Goal: Task Accomplishment & Management: Use online tool/utility

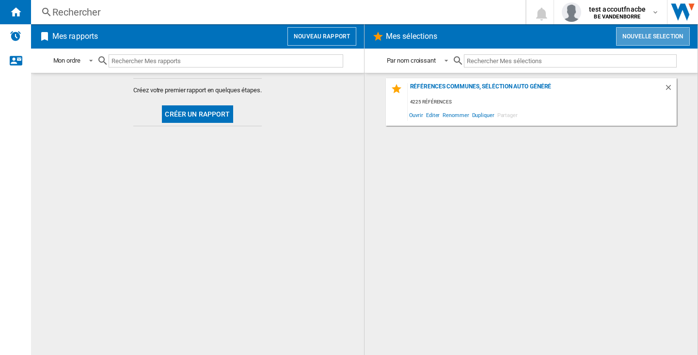
click at [649, 41] on button "Nouvelle selection" at bounding box center [653, 36] width 74 height 18
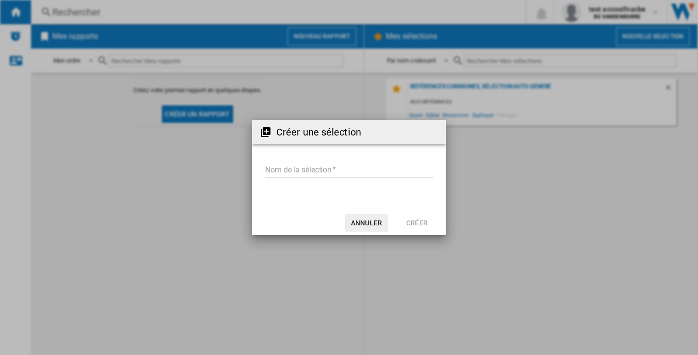
click at [339, 178] on md-input-container "Nom de la sélection" at bounding box center [349, 176] width 171 height 28
click at [338, 178] on md-input-container "Nom de la sélection" at bounding box center [349, 176] width 171 height 28
click at [338, 174] on input "Nom de la sélection" at bounding box center [349, 170] width 169 height 15
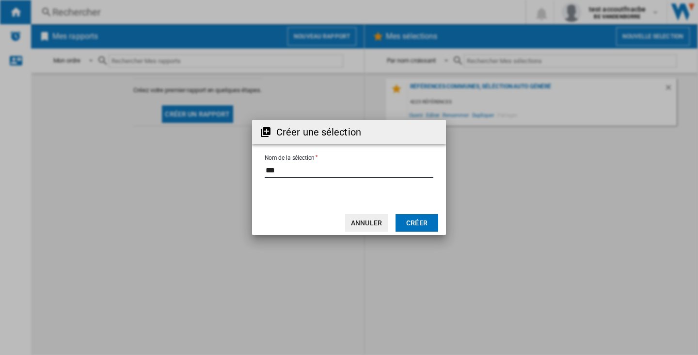
type input "***"
click at [424, 221] on button "Créer" at bounding box center [417, 222] width 43 height 17
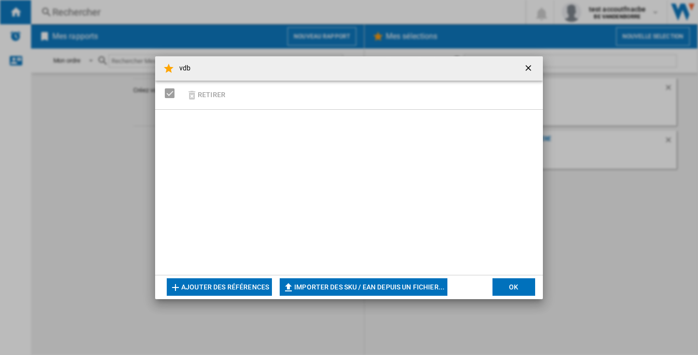
click at [331, 285] on button "Importer des SKU / EAN depuis un fichier..." at bounding box center [364, 286] width 168 height 17
type input "**********"
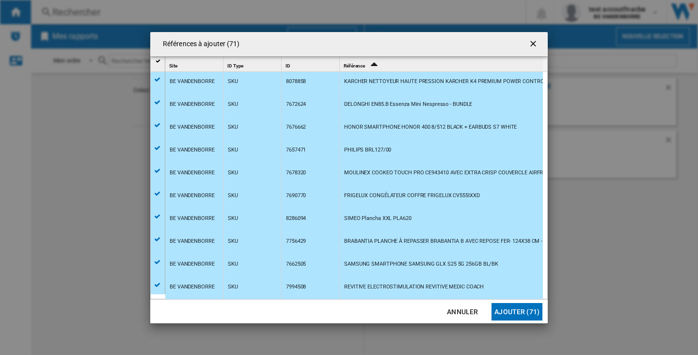
scroll to position [242, 0]
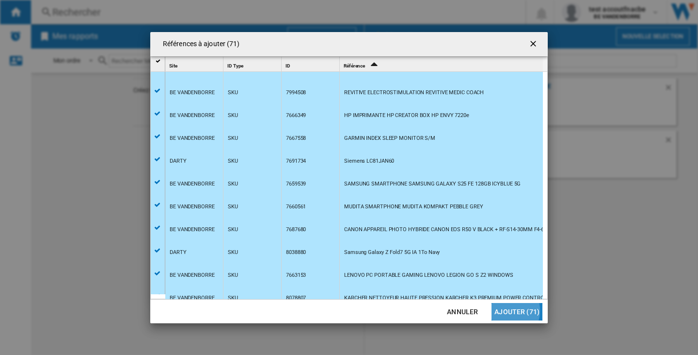
click at [509, 310] on button "Ajouter (71)" at bounding box center [517, 311] width 51 height 17
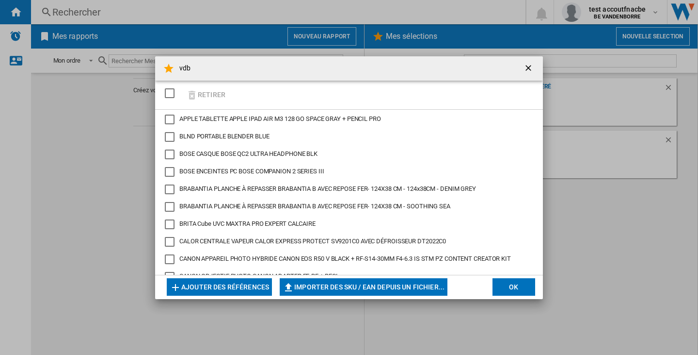
click at [503, 287] on button "OK" at bounding box center [514, 286] width 43 height 17
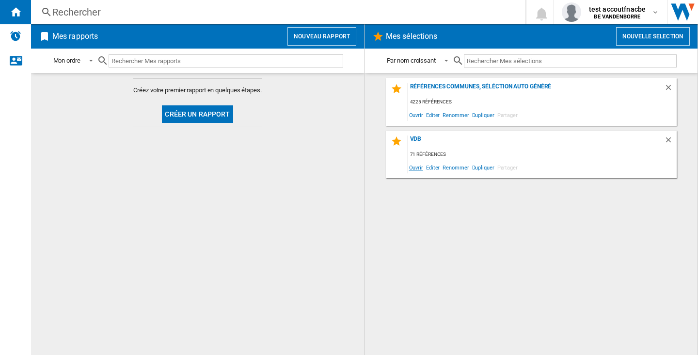
click at [419, 165] on span "Ouvrir" at bounding box center [416, 167] width 17 height 13
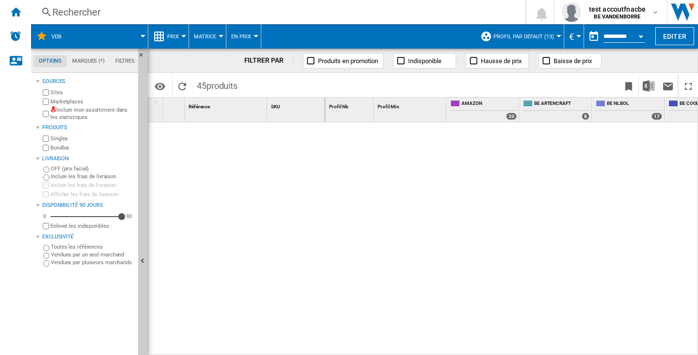
click at [42, 112] on div "Inclure mon assortiment dans les statistiques" at bounding box center [88, 113] width 94 height 15
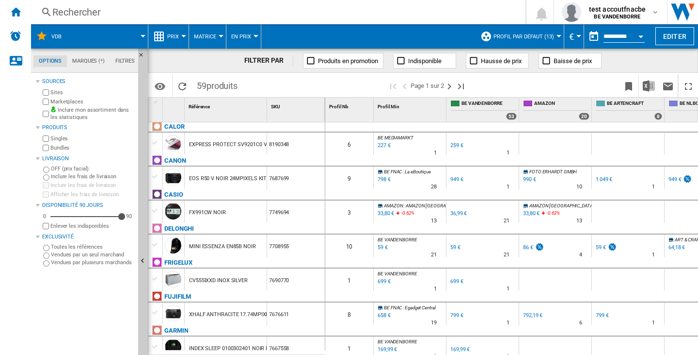
scroll to position [145, 0]
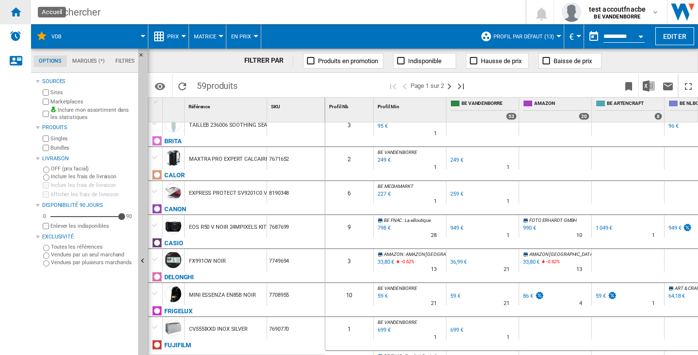
click at [19, 17] on ng-md-icon "Accueil" at bounding box center [16, 12] width 12 height 12
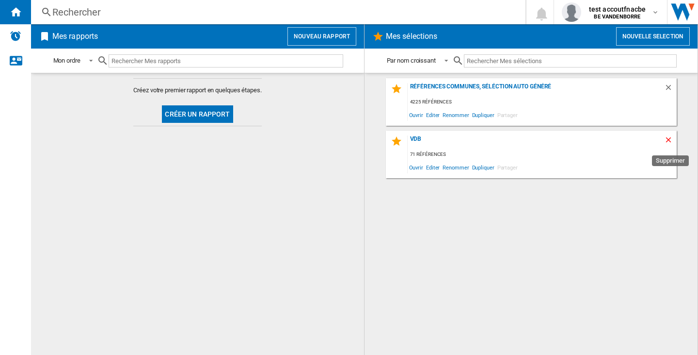
click at [665, 140] on ng-md-icon "Supprimer" at bounding box center [670, 141] width 12 height 12
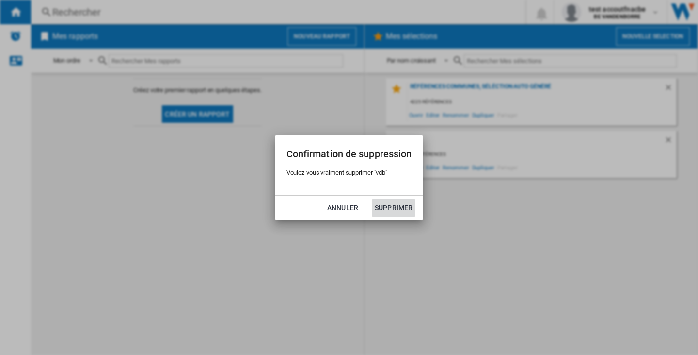
click at [388, 200] on button "Supprimer" at bounding box center [394, 207] width 44 height 17
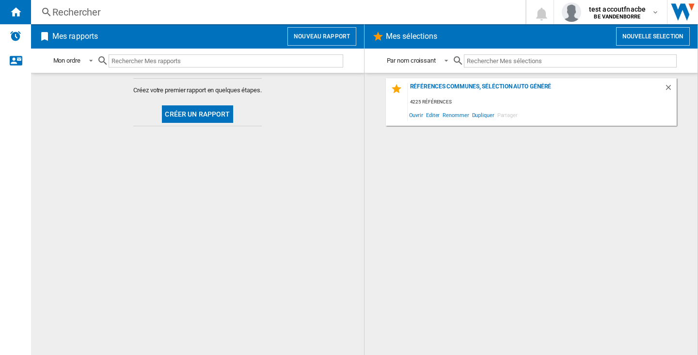
click at [635, 42] on button "Nouvelle selection" at bounding box center [653, 36] width 74 height 18
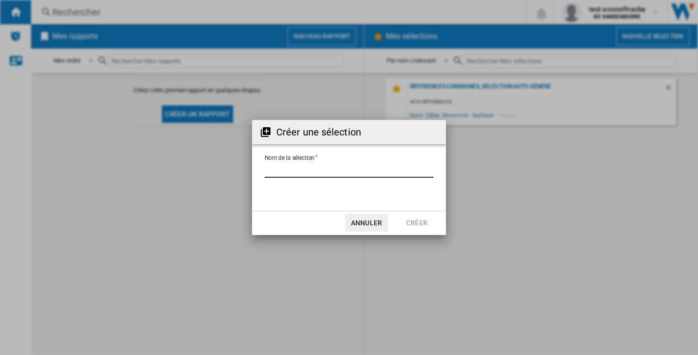
click at [298, 164] on input "Nom de la sélection" at bounding box center [349, 170] width 169 height 15
type input "*****"
click at [413, 217] on button "Créer" at bounding box center [417, 222] width 43 height 17
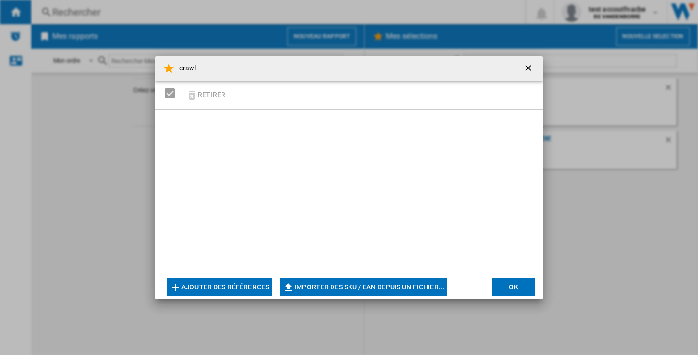
click at [392, 288] on button "Importer des SKU / EAN depuis un fichier..." at bounding box center [364, 286] width 168 height 17
type input "**********"
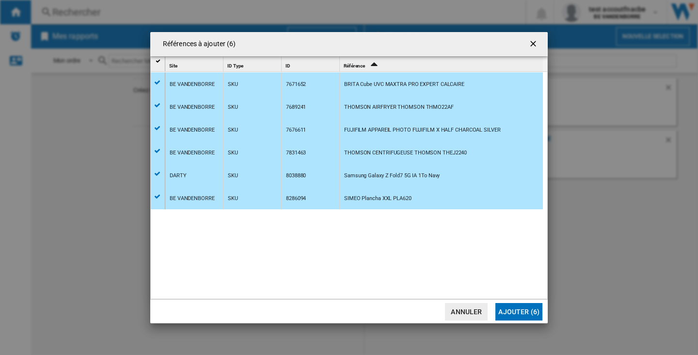
click at [524, 307] on button "Ajouter (6)" at bounding box center [519, 311] width 47 height 17
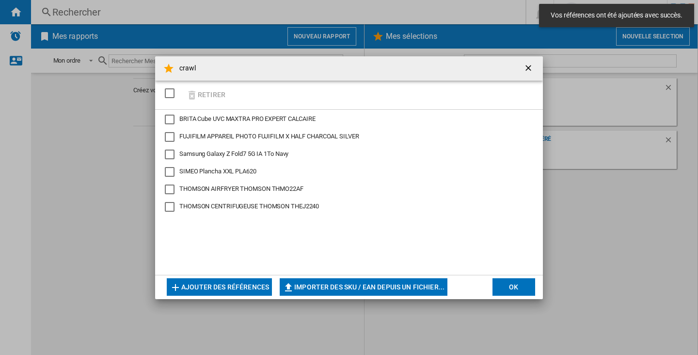
click at [524, 307] on div "crawl Retirer BRITA Cube UVC MAXTRA PRO EXPERT CALCAIRE FUJIFILM APPAREIL PHOTO…" at bounding box center [349, 177] width 698 height 355
click at [524, 290] on button "OK" at bounding box center [514, 286] width 43 height 17
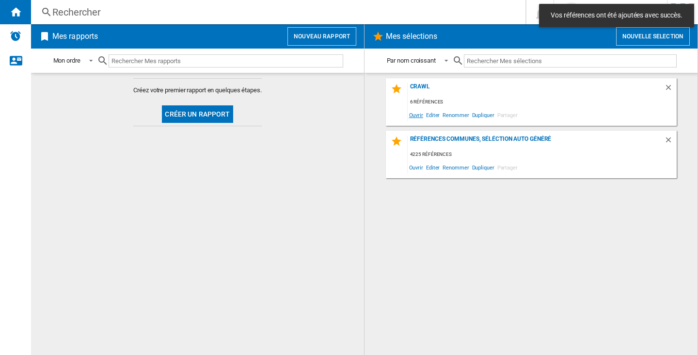
click at [414, 118] on span "Ouvrir" at bounding box center [416, 114] width 17 height 13
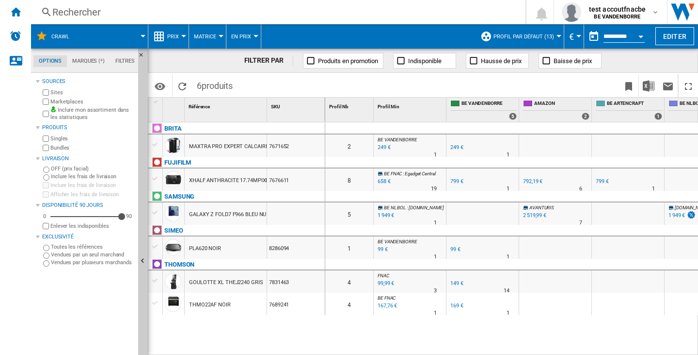
click at [212, 214] on div "GALAXY Z FOLD7 F966 BLEU NUIT 1TO" at bounding box center [236, 214] width 94 height 22
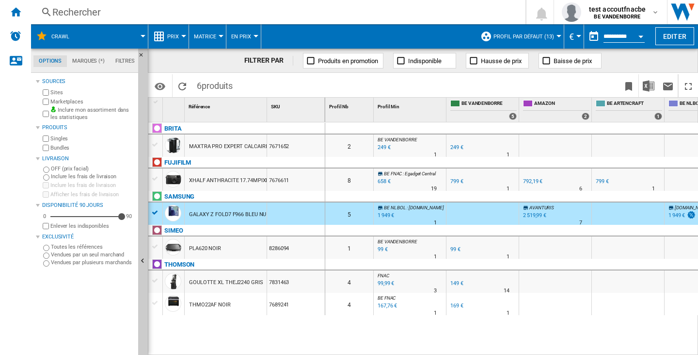
click at [212, 214] on div "GALAXY Z FOLD7 F966 BLEU NUIT 1TO" at bounding box center [236, 214] width 94 height 22
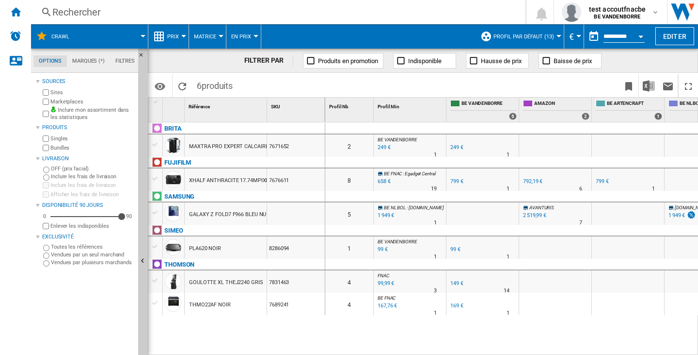
click at [212, 214] on div "GALAXY Z FOLD7 F966 BLEU NUIT 1TO" at bounding box center [236, 214] width 94 height 22
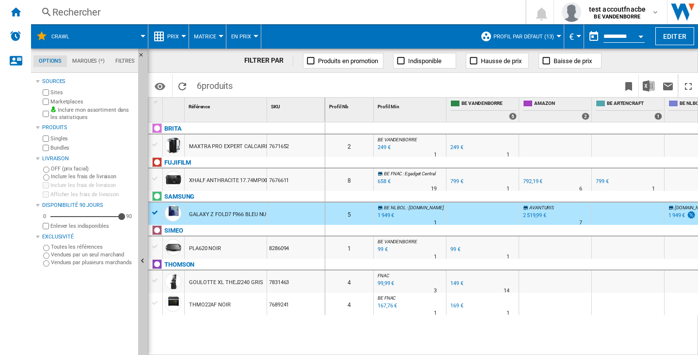
click at [233, 215] on div "GALAXY Z FOLD7 F966 BLEU NUIT 1TO" at bounding box center [236, 214] width 94 height 22
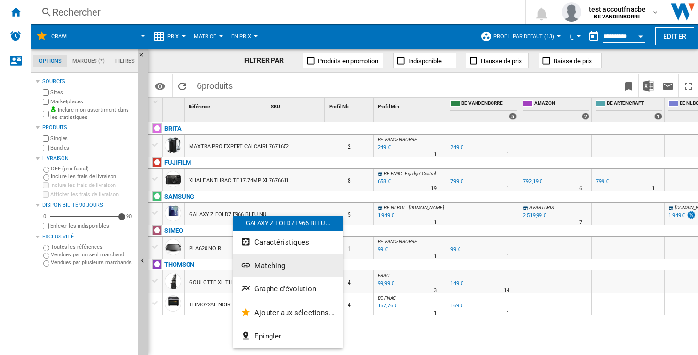
click at [271, 264] on span "Matching" at bounding box center [270, 265] width 31 height 9
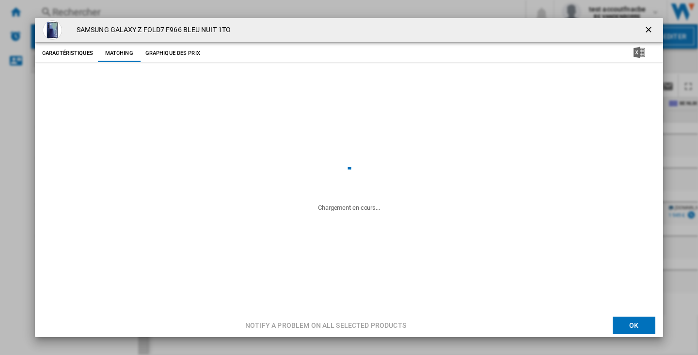
click at [143, 31] on h4 "SAMSUNG GALAXY Z FOLD7 F966 BLEU NUIT 1TO" at bounding box center [151, 30] width 159 height 10
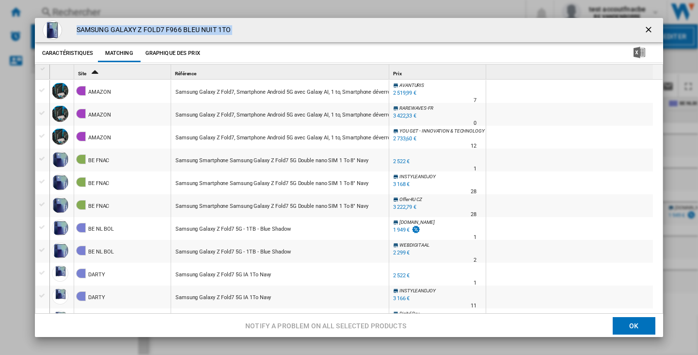
copy div "SAMSUNG GALAXY Z FOLD7 F966 BLEU NUIT 1TO Caractéristiques Matching Graphique d…"
click at [646, 27] on ng-md-icon "getI18NText('BUTTONS.CLOSE_DIALOG')" at bounding box center [650, 31] width 12 height 12
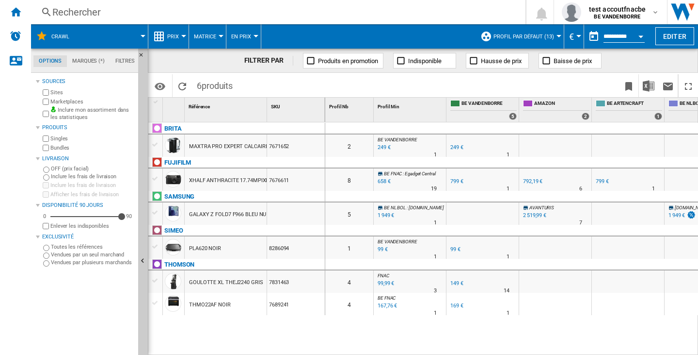
click at [89, 62] on md-tab-item "Marques (*)" at bounding box center [88, 61] width 43 height 12
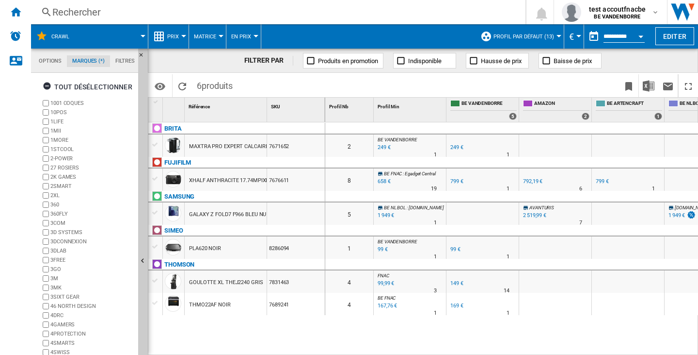
scroll to position [37, 0]
click at [74, 35] on button "crawl" at bounding box center [65, 36] width 28 height 24
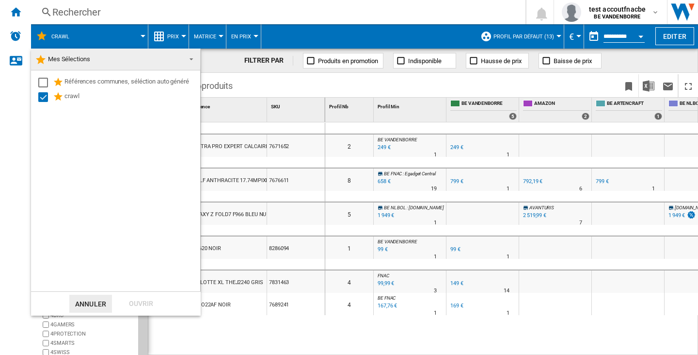
click at [109, 57] on span "Mes Sélections" at bounding box center [108, 59] width 146 height 14
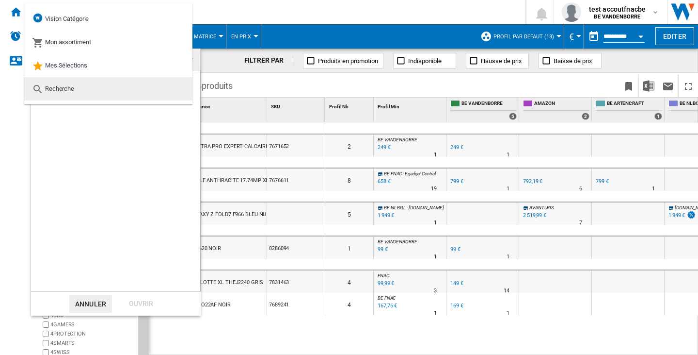
click at [107, 87] on md-option "Recherche" at bounding box center [108, 88] width 168 height 23
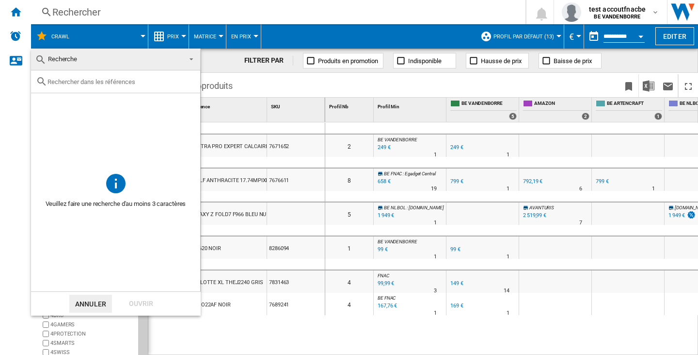
click at [105, 81] on input "text" at bounding box center [122, 81] width 148 height 7
paste input "SIMEO PLA470 NOIR"
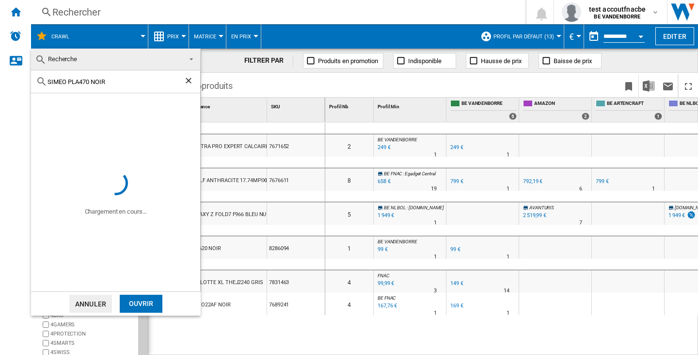
type input "SIMEO PLA470 NOIR"
click at [47, 102] on div "Select" at bounding box center [43, 104] width 10 height 10
click at [147, 304] on div "Ouvrir" at bounding box center [141, 303] width 43 height 18
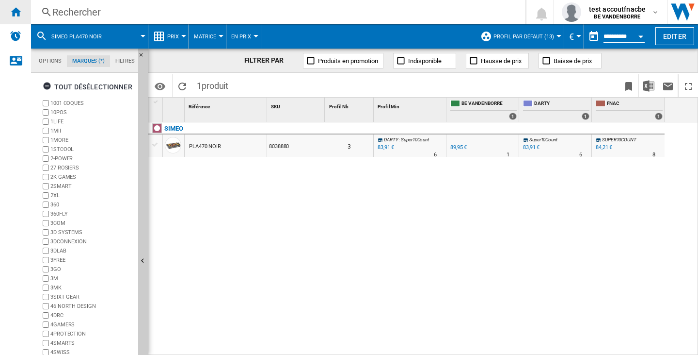
click at [12, 12] on ng-md-icon "Accueil" at bounding box center [16, 12] width 12 height 12
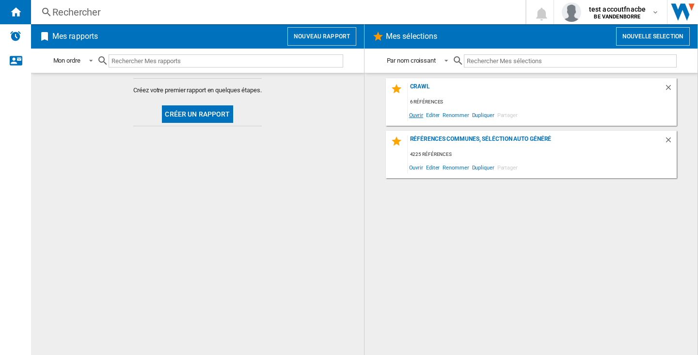
click at [421, 118] on span "Ouvrir" at bounding box center [416, 114] width 17 height 13
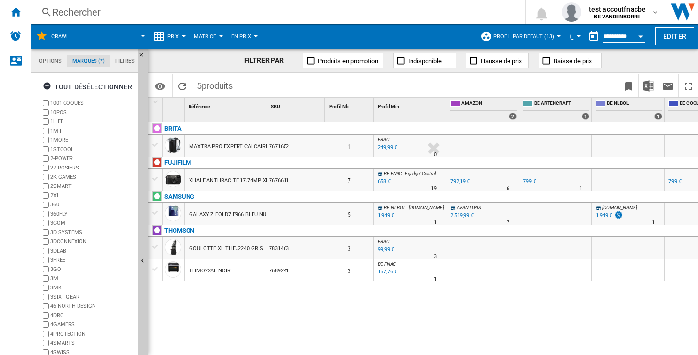
click at [354, 332] on div "0 1 FNAC : FNAC -1.0 % 249,99 € % N/A 0 FNAC : FNAC FNAC -1.0 % 249,99 € %" at bounding box center [511, 238] width 373 height 233
click at [9, 8] on div "Accueil" at bounding box center [15, 12] width 31 height 24
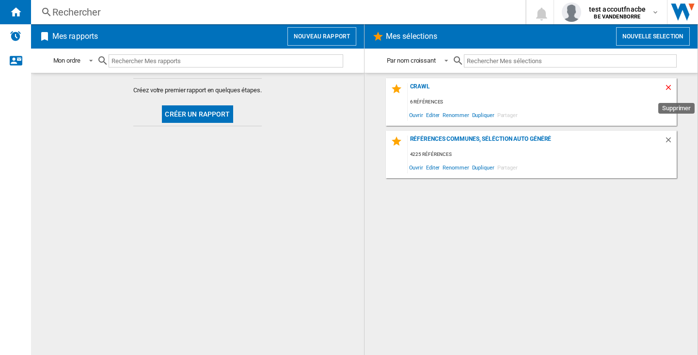
click at [667, 84] on ng-md-icon "Supprimer" at bounding box center [670, 89] width 12 height 12
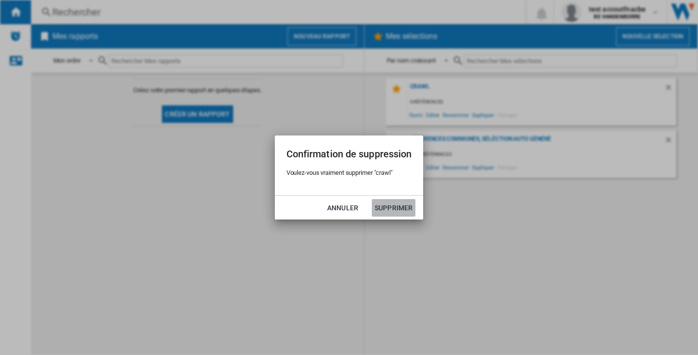
click at [379, 201] on button "Supprimer" at bounding box center [394, 207] width 44 height 17
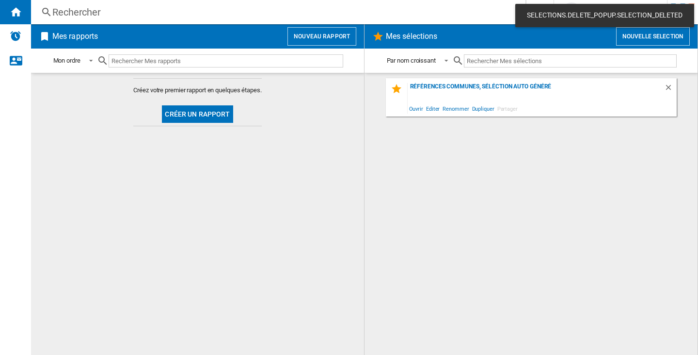
click at [58, 17] on div "Rechercher" at bounding box center [276, 12] width 448 height 14
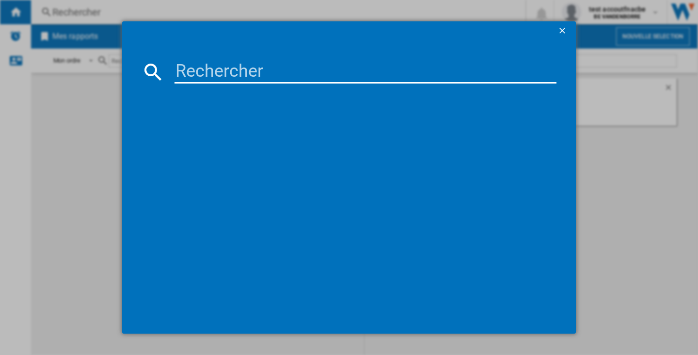
click at [276, 62] on input at bounding box center [366, 71] width 382 height 23
paste input "SIMEO PLA470 NOIR"
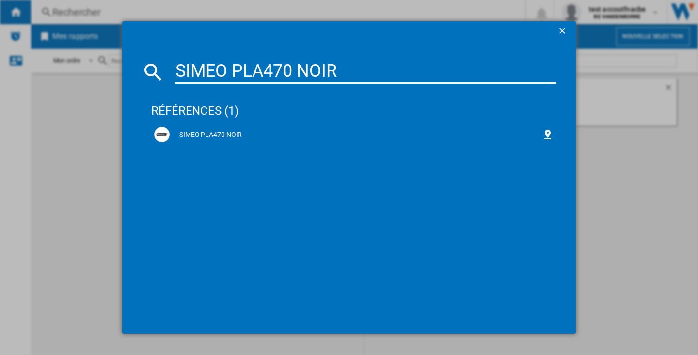
type input "SIMEO PLA470 NOIR"
click at [189, 132] on div "SIMEO PLA470 NOIR" at bounding box center [356, 135] width 372 height 10
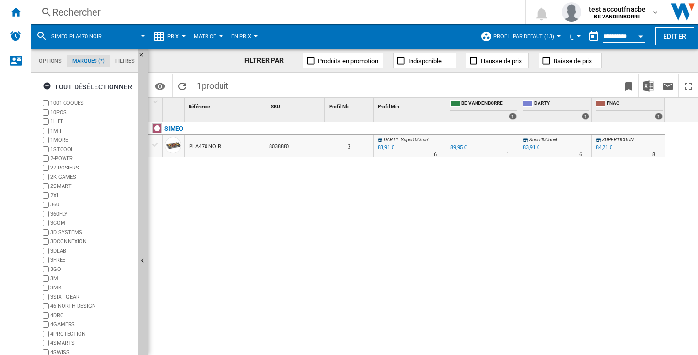
click at [51, 34] on span "SIMEO PLA470 NOIR" at bounding box center [76, 36] width 50 height 6
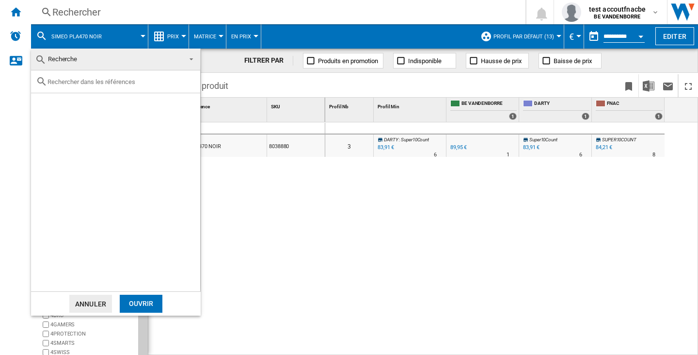
click at [75, 62] on span "Recherche" at bounding box center [62, 58] width 29 height 7
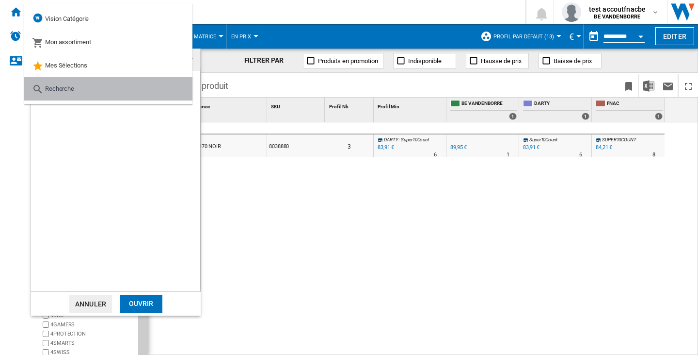
click at [76, 88] on md-option "Recherche" at bounding box center [108, 88] width 168 height 23
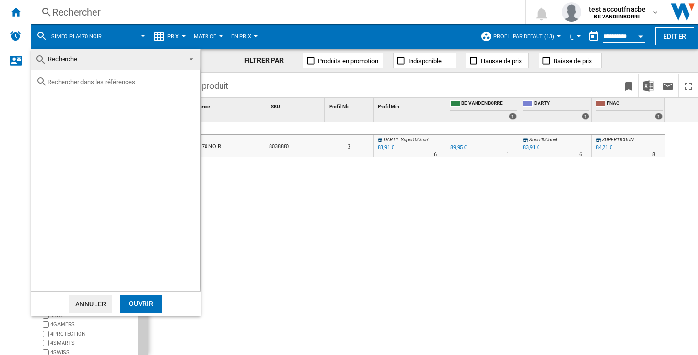
click at [75, 83] on input "text" at bounding box center [122, 81] width 148 height 7
click at [79, 86] on div at bounding box center [115, 81] width 169 height 23
click at [79, 80] on input "text" at bounding box center [122, 81] width 148 height 7
paste input "7671652"
type input "7671652"
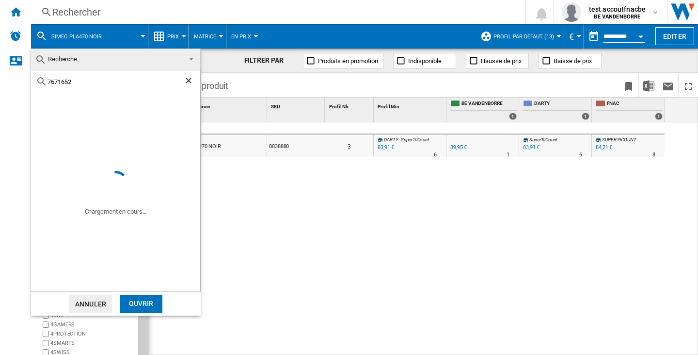
drag, startPoint x: 187, startPoint y: 81, endPoint x: 180, endPoint y: 81, distance: 6.3
click at [187, 81] on ng-md-icon "Effacer la recherche" at bounding box center [190, 82] width 12 height 12
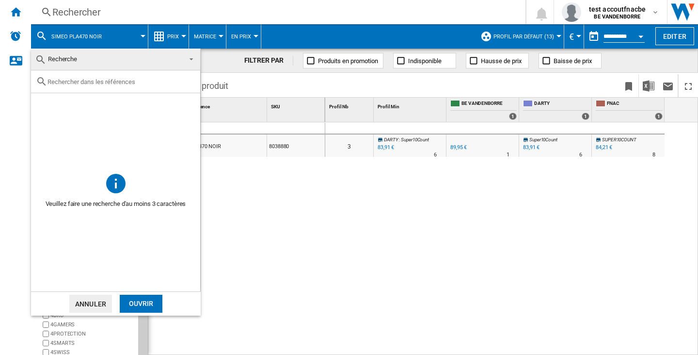
click at [92, 85] on input "text" at bounding box center [122, 81] width 148 height 7
paste input "BRITA MAXTRA PRO EXPERT CALCAIRE NOIR"
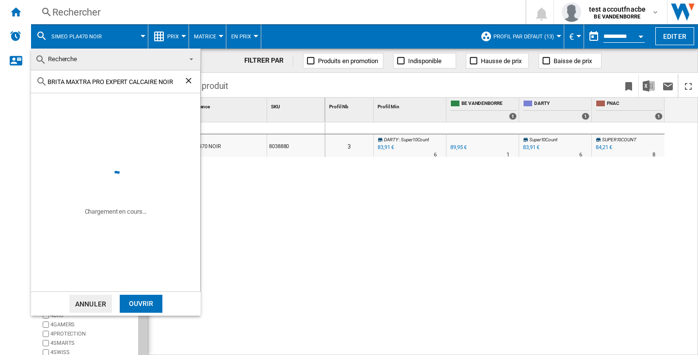
type input "BRITA MAXTRA PRO EXPERT CALCAIRE NOIR"
click at [40, 98] on div "BRITA MAXTRA PRO EXPERT CALCAIRE NOIR" at bounding box center [118, 104] width 163 height 13
click at [44, 100] on div "Select" at bounding box center [43, 104] width 10 height 10
click at [146, 300] on div "Ouvrir" at bounding box center [141, 303] width 43 height 18
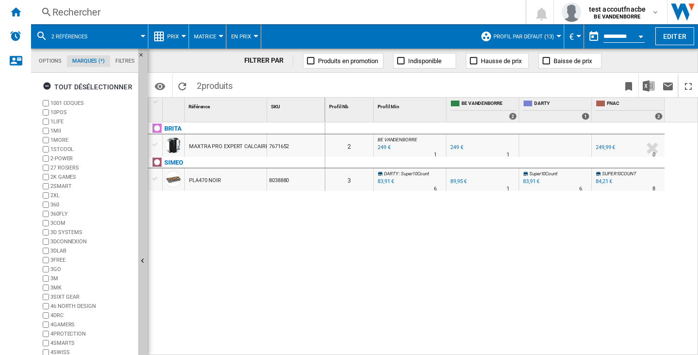
click at [40, 36] on md-icon at bounding box center [42, 36] width 12 height 12
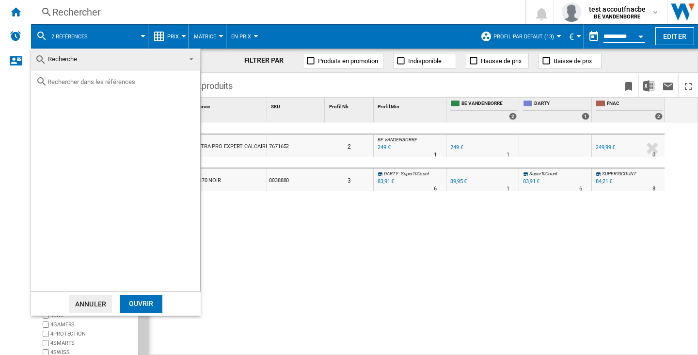
click at [86, 78] on input "text" at bounding box center [122, 81] width 148 height 7
paste input "FUJIFILM XHALF ANTHRACITE 17.74MPIXELS"
type input "FUJIFILM XHALF ANTHRACITE 17.74MPIXELS"
click at [39, 103] on div "Select" at bounding box center [43, 104] width 10 height 10
click at [139, 300] on div "Ouvrir" at bounding box center [141, 303] width 43 height 18
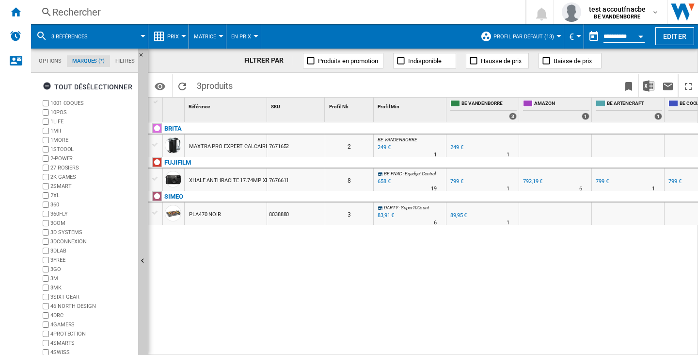
click at [45, 41] on md-icon at bounding box center [42, 36] width 12 height 12
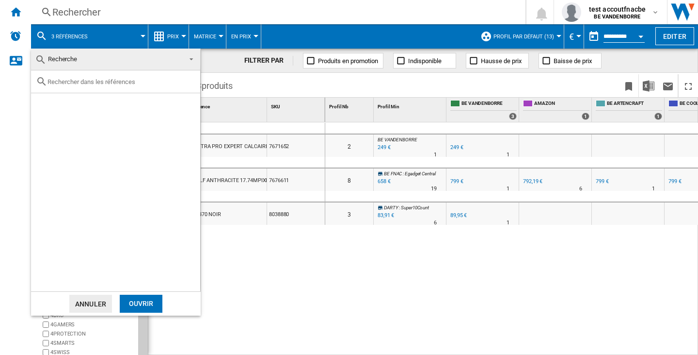
click at [75, 78] on input "text" at bounding box center [122, 81] width 148 height 7
paste input "THOMSON GOULOTTE XL THEJ2240 GRIS"
type input "THOMSON GOULOTTE XL THEJ2240 GRIS"
click at [39, 103] on div "Select" at bounding box center [43, 104] width 10 height 10
click at [153, 301] on div "Ouvrir" at bounding box center [141, 303] width 43 height 18
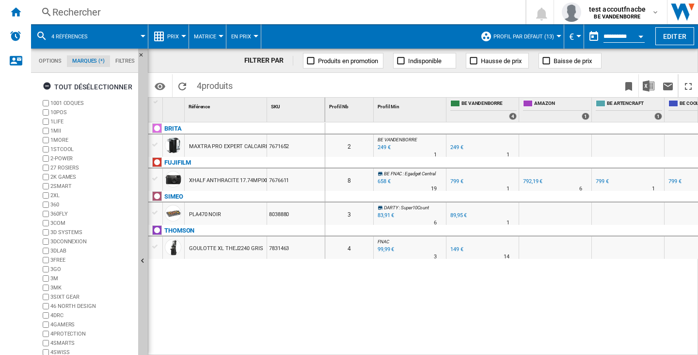
click at [95, 36] on button "4 références" at bounding box center [74, 36] width 46 height 24
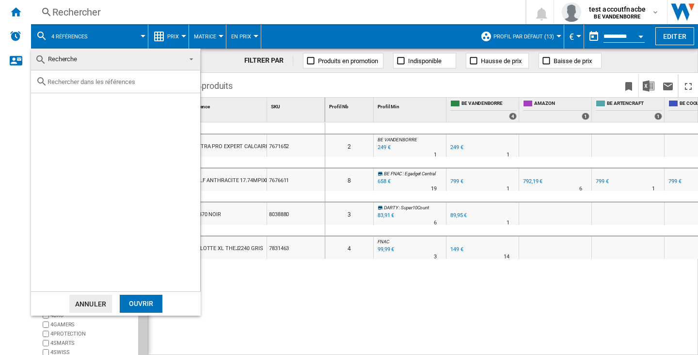
click at [95, 82] on input "text" at bounding box center [122, 81] width 148 height 7
paste input "THOMSON THMO22AF NOIR"
type input "THOMSON THMO22AF NOIR"
click at [41, 109] on div "Select" at bounding box center [43, 104] width 10 height 10
click at [138, 304] on div "Ouvrir" at bounding box center [141, 303] width 43 height 18
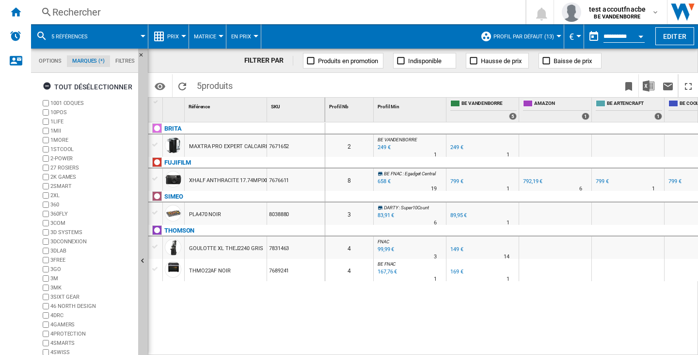
click at [45, 39] on md-icon at bounding box center [42, 36] width 12 height 12
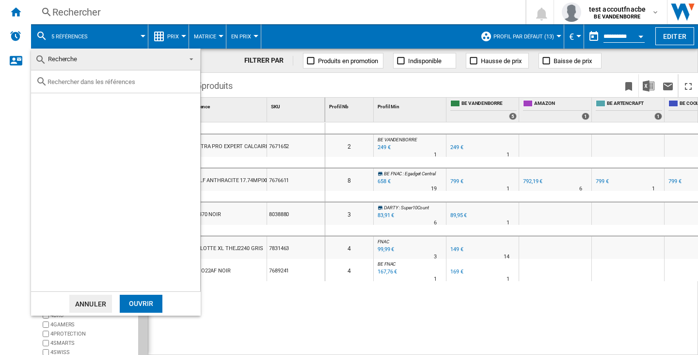
click at [87, 79] on input "text" at bounding box center [122, 81] width 148 height 7
paste input "SIMEO PLA470 NOIR"
type input "SIMEO PLA470 NOIR"
click at [151, 307] on div "Ouvrir" at bounding box center [141, 303] width 43 height 18
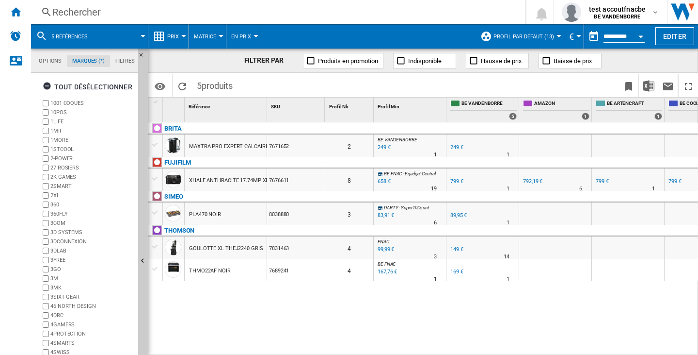
click at [60, 41] on button "5 références" at bounding box center [74, 36] width 46 height 24
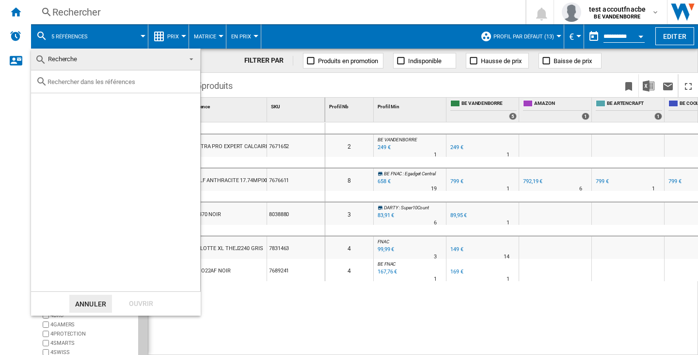
click at [71, 84] on input "text" at bounding box center [122, 81] width 148 height 7
paste input "SIMEO PLA620 NOIR"
type input "SIMEO PLA620 NOIR"
click at [41, 100] on div "Select" at bounding box center [43, 104] width 10 height 10
click at [147, 305] on div "Ouvrir" at bounding box center [141, 303] width 43 height 18
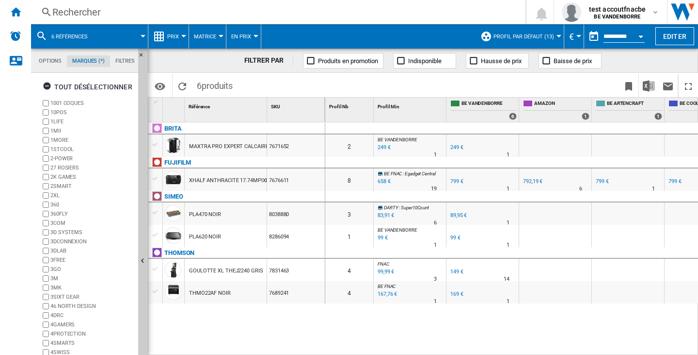
click at [326, 328] on div "0 2 BE VANDENBORRE : BE FR VANDENBORRE 0.0 % 249 € % N/A 1 BE VANDENBORRE : BE …" at bounding box center [511, 238] width 373 height 233
click at [7, 15] on div "Accueil" at bounding box center [15, 12] width 31 height 24
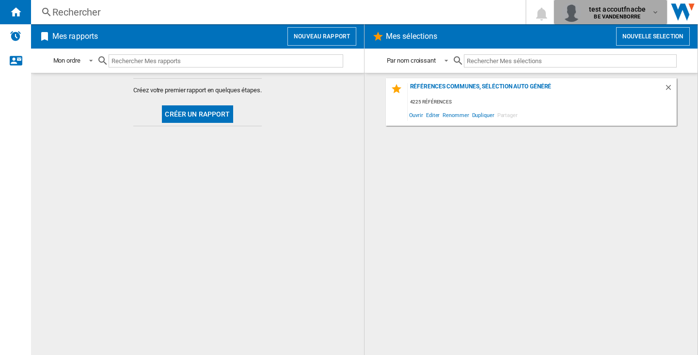
click at [652, 4] on div "test accoutfnacbe BE VANDENBORRE" at bounding box center [610, 11] width 97 height 19
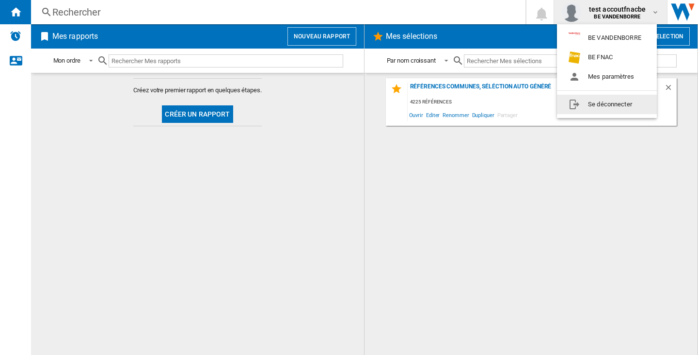
click at [617, 102] on button "Se déconnecter" at bounding box center [607, 104] width 100 height 19
